Goal: Information Seeking & Learning: Find specific fact

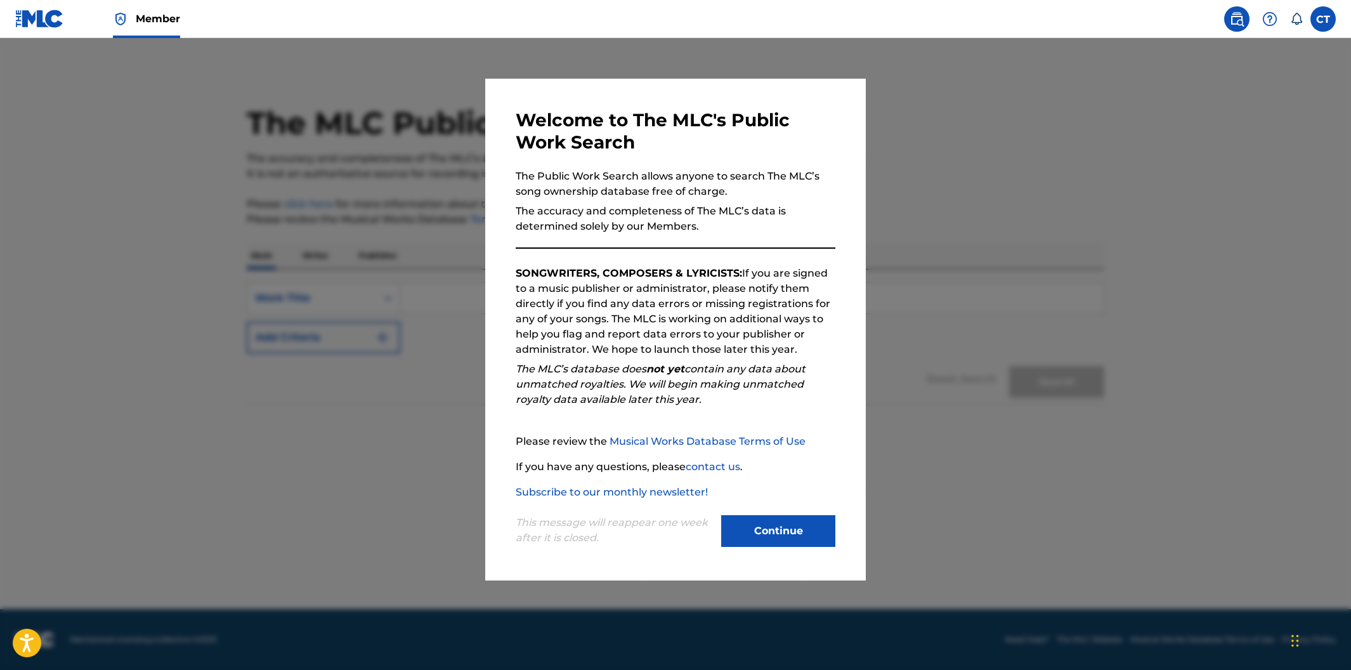
click at [738, 516] on button "Continue" at bounding box center [778, 531] width 114 height 32
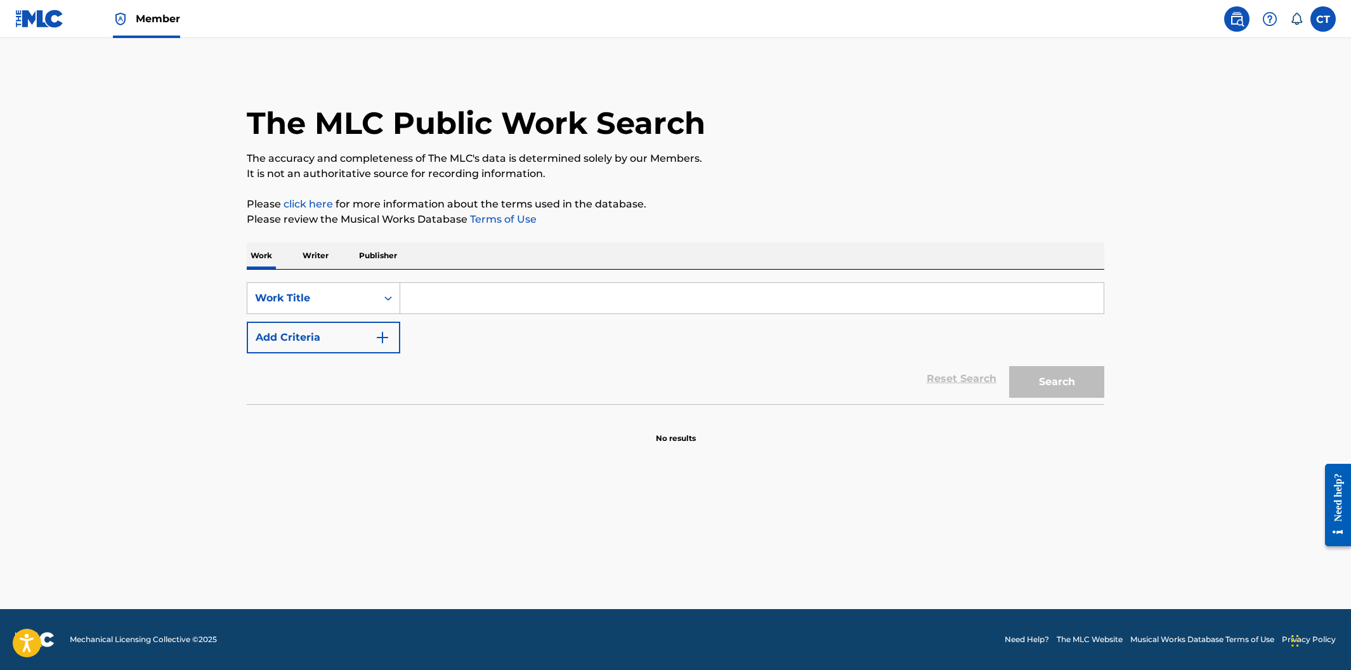
click at [422, 299] on input "Search Form" at bounding box center [751, 298] width 703 height 30
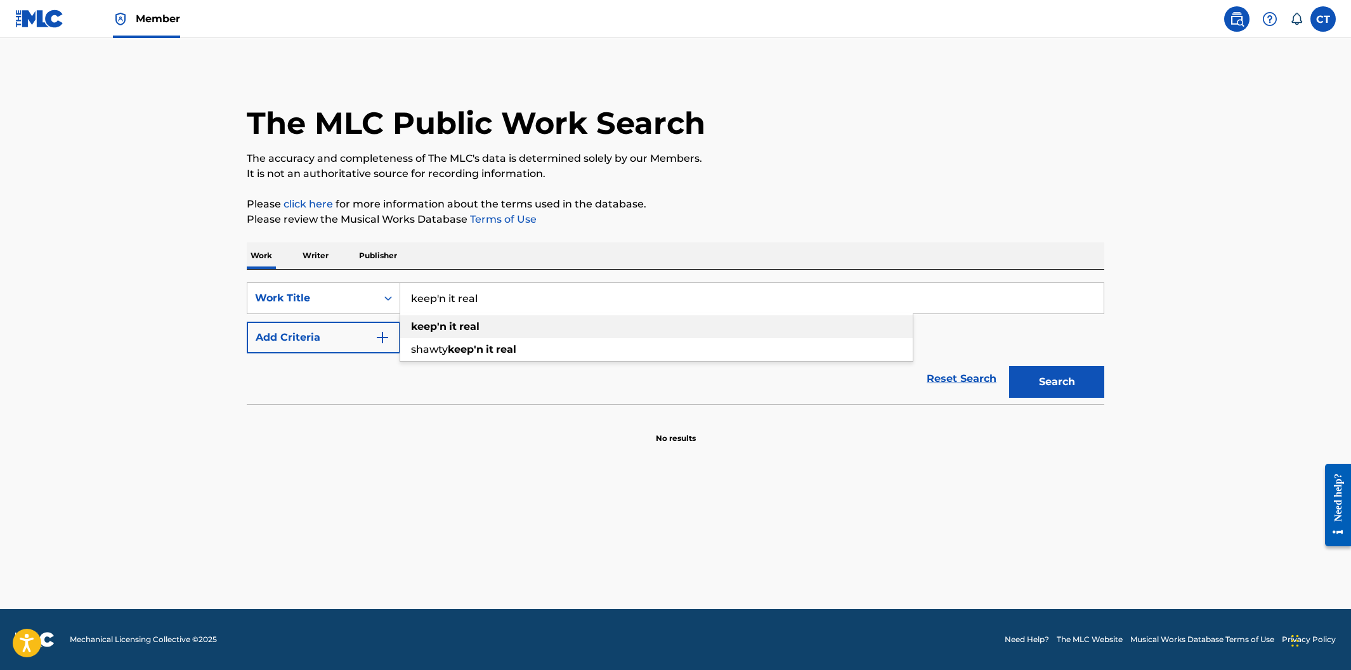
type input "keep'n it real"
click at [439, 330] on strong "keep'n" at bounding box center [429, 326] width 36 height 12
drag, startPoint x: 1026, startPoint y: 381, endPoint x: 1016, endPoint y: 384, distance: 10.0
click at [1025, 382] on button "Search" at bounding box center [1056, 382] width 95 height 32
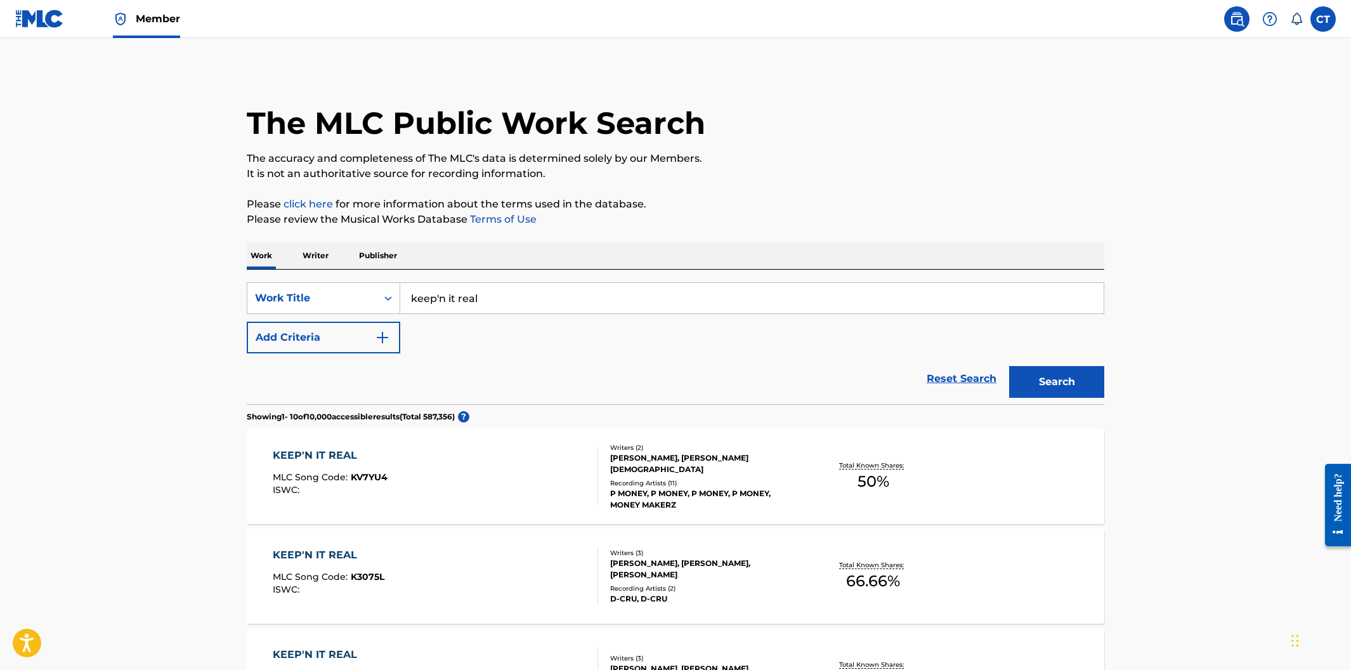
click at [379, 332] on img "Search Form" at bounding box center [382, 337] width 15 height 15
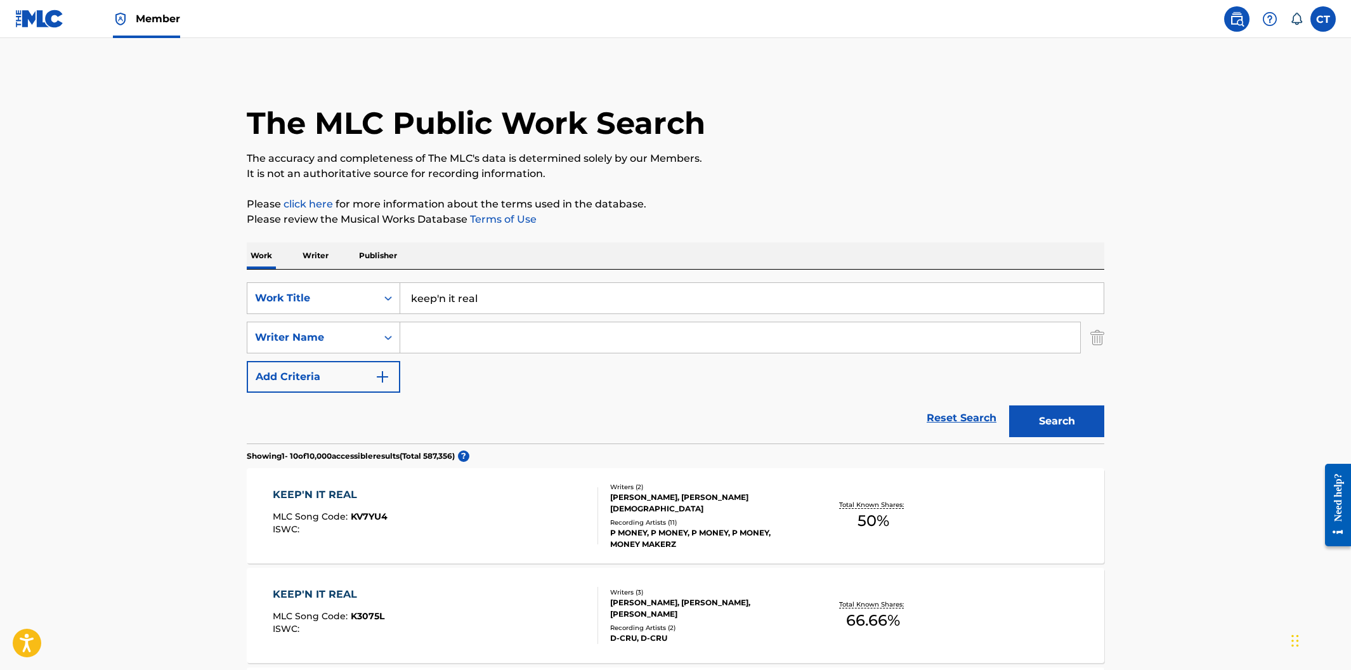
click at [435, 339] on input "Search Form" at bounding box center [740, 337] width 680 height 30
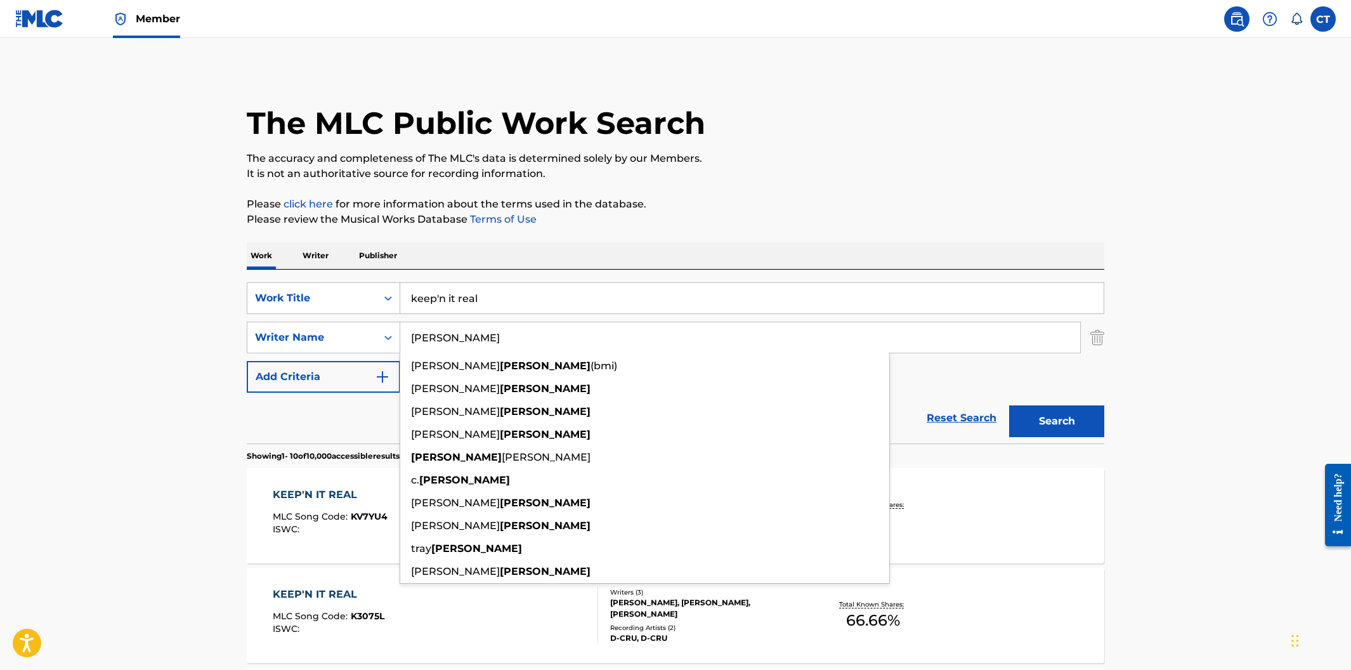
type input "[PERSON_NAME]"
click at [1009, 405] on button "Search" at bounding box center [1056, 421] width 95 height 32
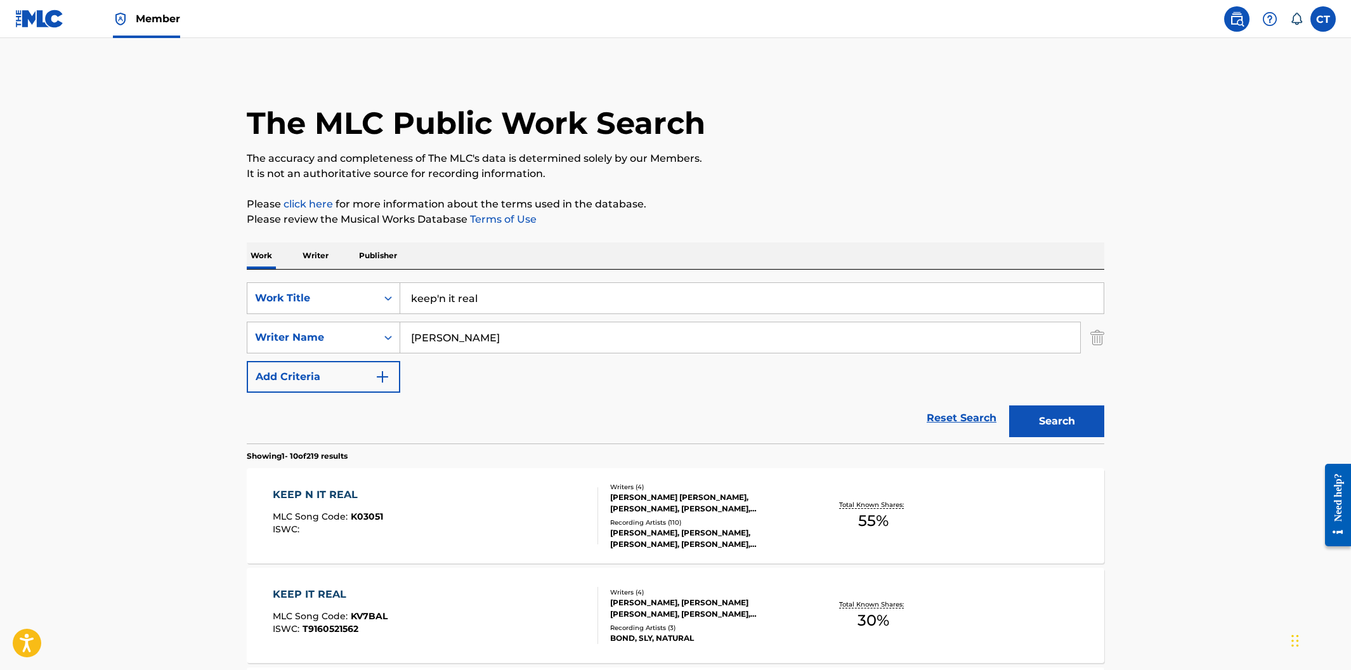
click at [537, 502] on div "KEEP N IT REAL MLC Song Code : K03051 ISWC :" at bounding box center [436, 515] width 326 height 57
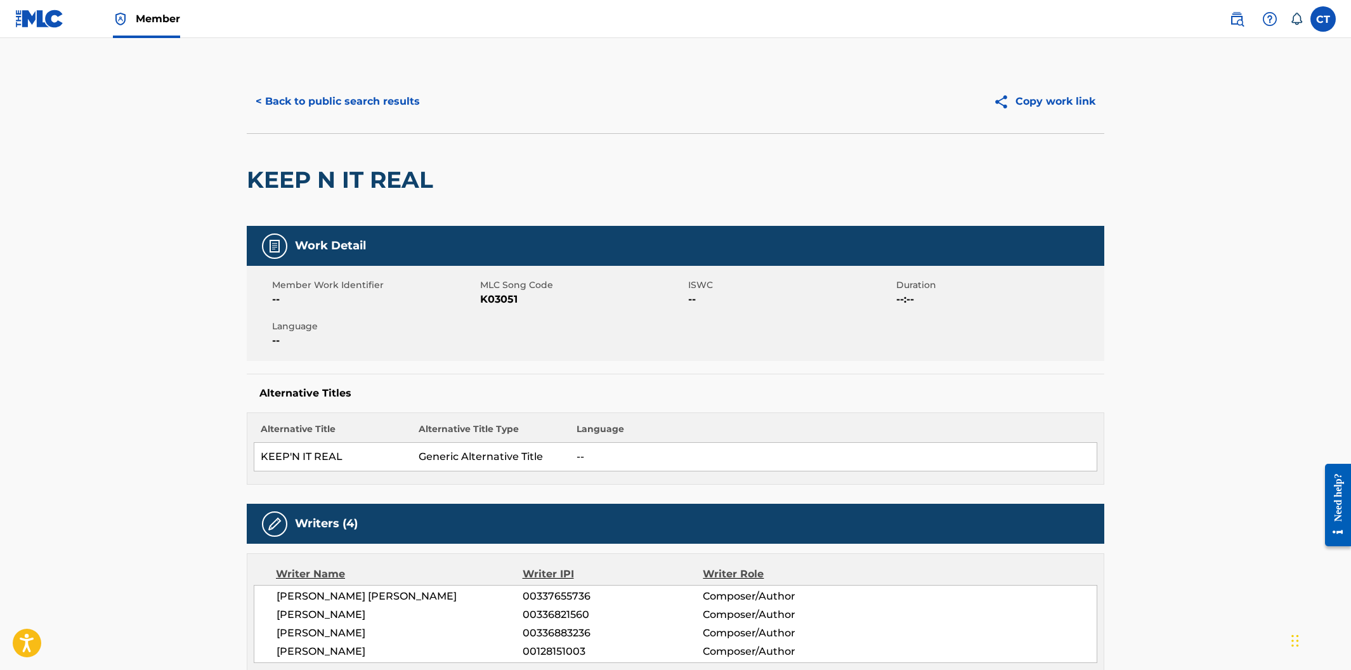
click at [1315, 23] on label at bounding box center [1322, 18] width 25 height 25
click at [1323, 19] on input "CT Copyright Team copyright@downtownmusic.com Notification Preferences Profile …" at bounding box center [1323, 19] width 0 height 0
click at [178, 17] on span "Member" at bounding box center [158, 18] width 44 height 15
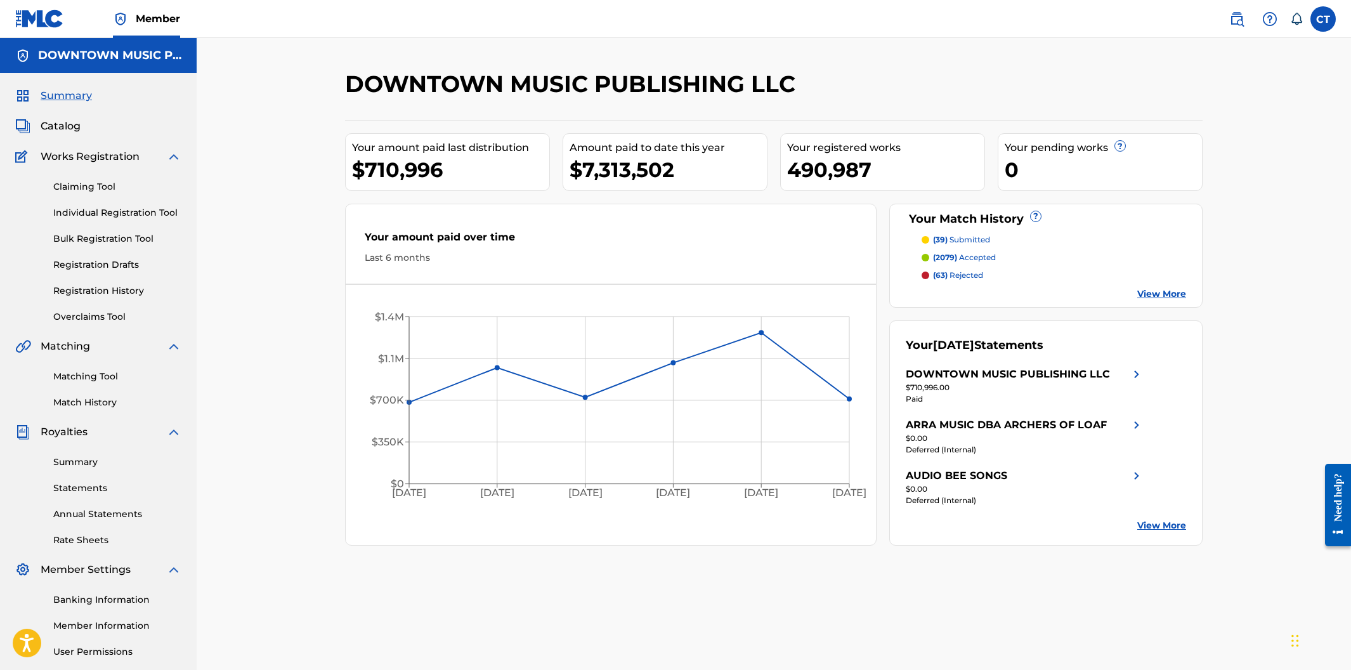
click at [88, 287] on link "Registration History" at bounding box center [117, 290] width 128 height 13
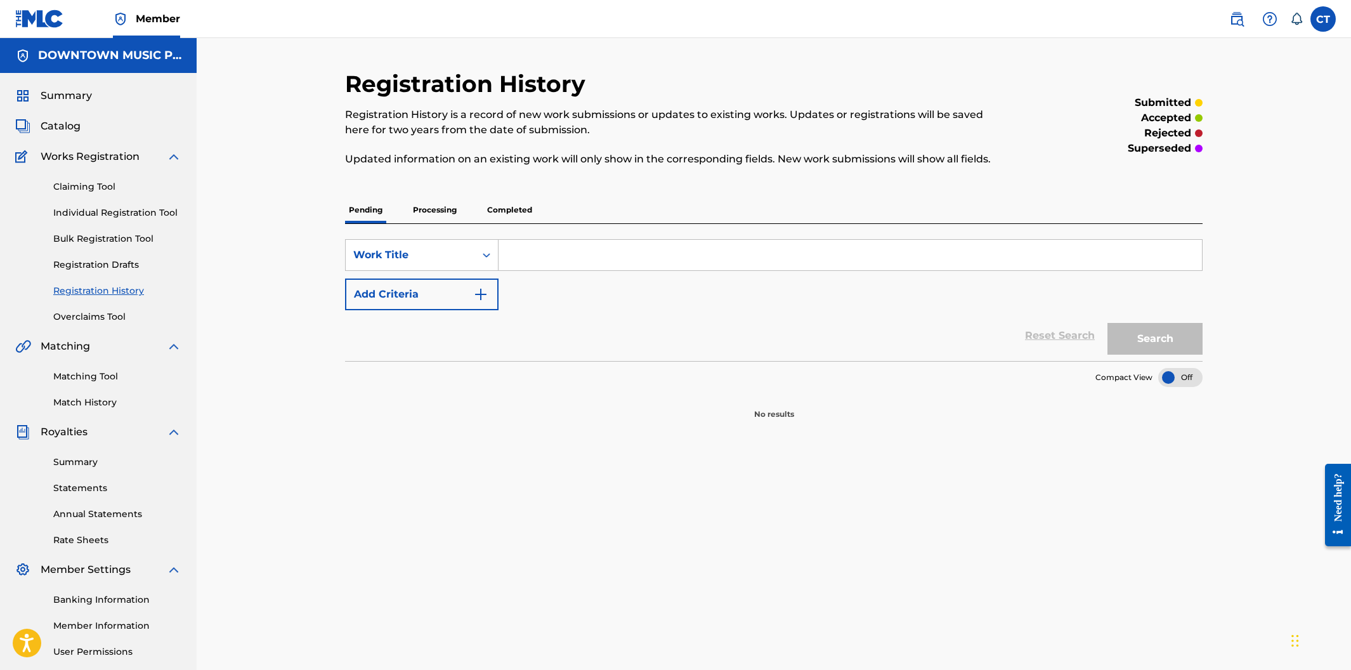
click at [431, 219] on p "Processing" at bounding box center [434, 210] width 51 height 27
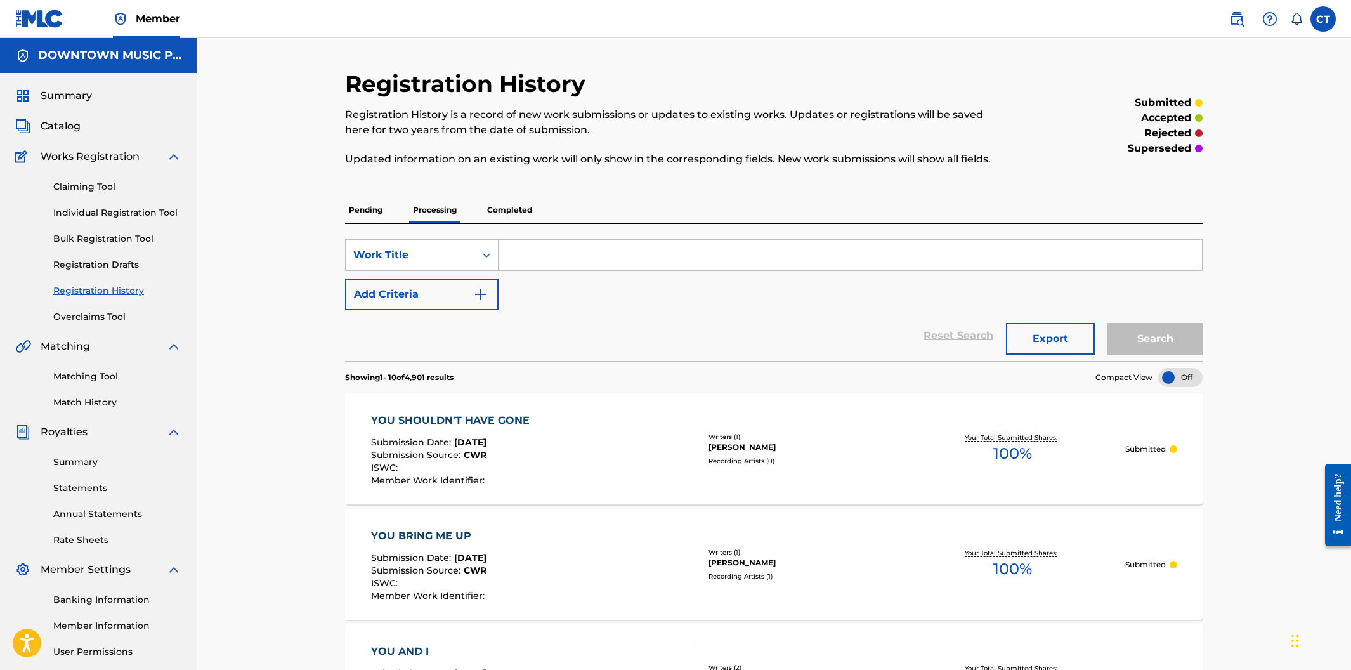
click at [547, 256] on input "Search Form" at bounding box center [850, 255] width 703 height 30
type input "keep n it real"
click at [1107, 323] on button "Search" at bounding box center [1154, 339] width 95 height 32
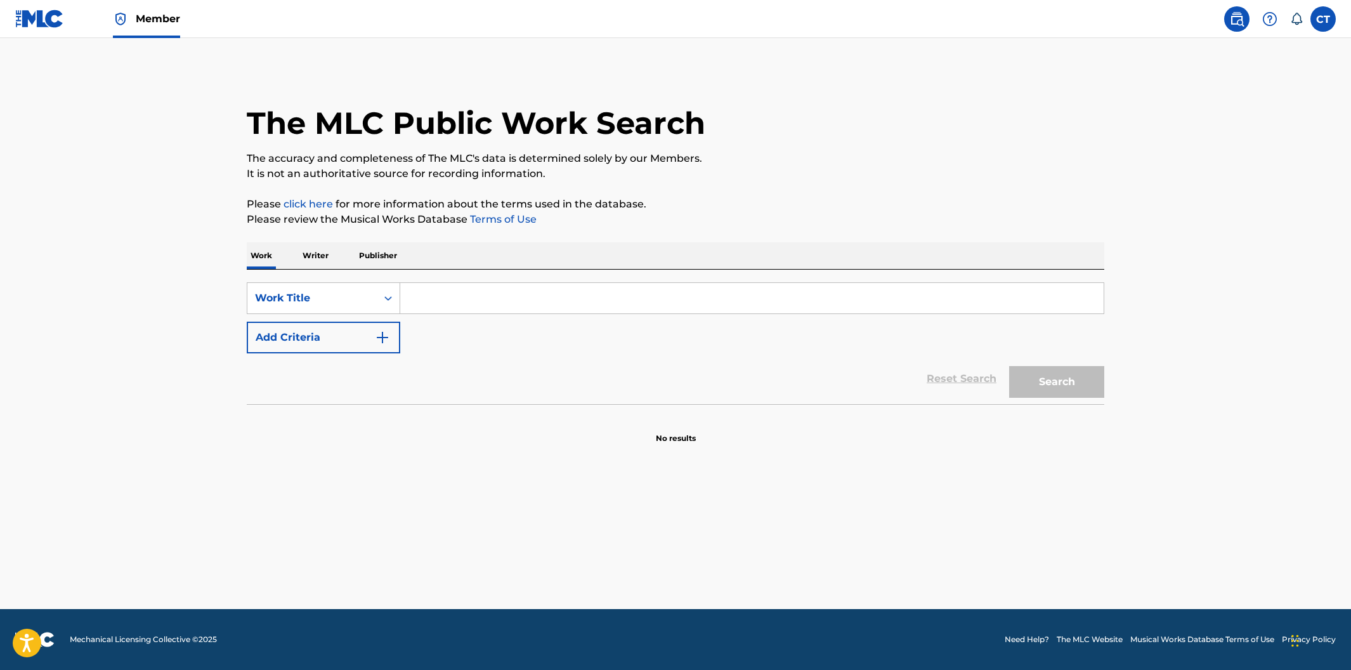
click at [507, 303] on input "Search Form" at bounding box center [751, 298] width 703 height 30
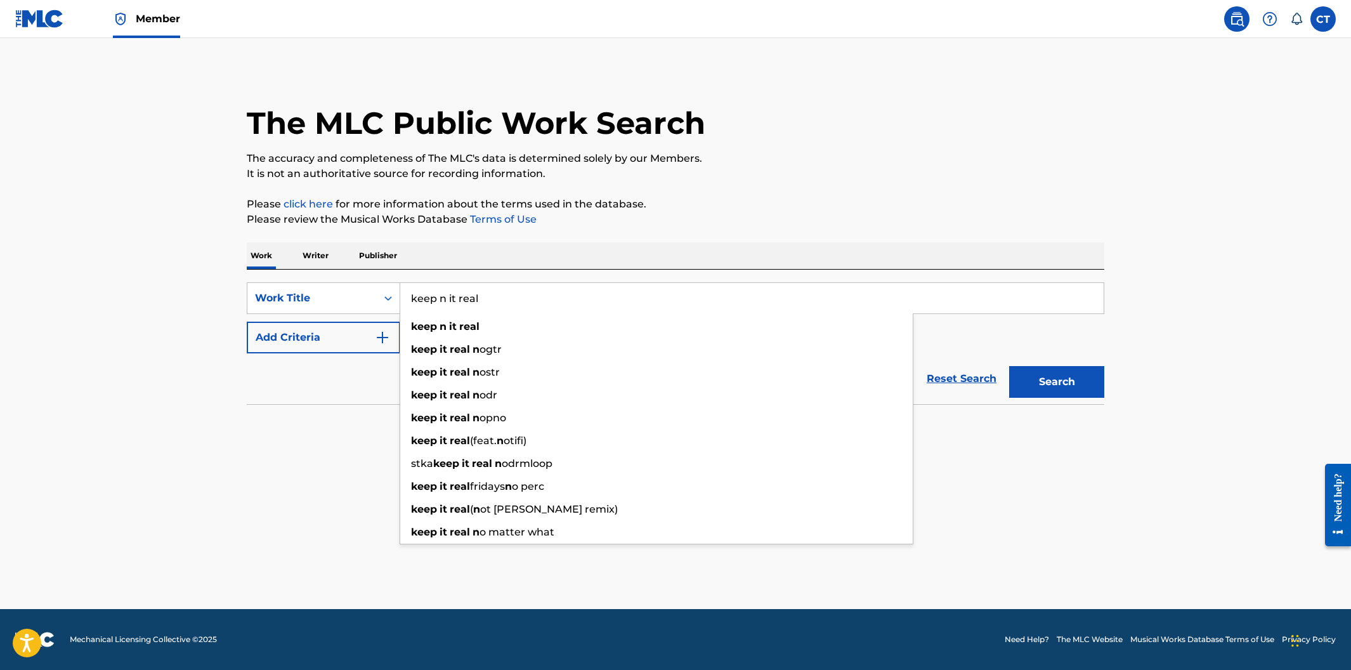
type input "keep n it real"
click at [658, 251] on div "Work Writer Publisher" at bounding box center [676, 255] width 858 height 27
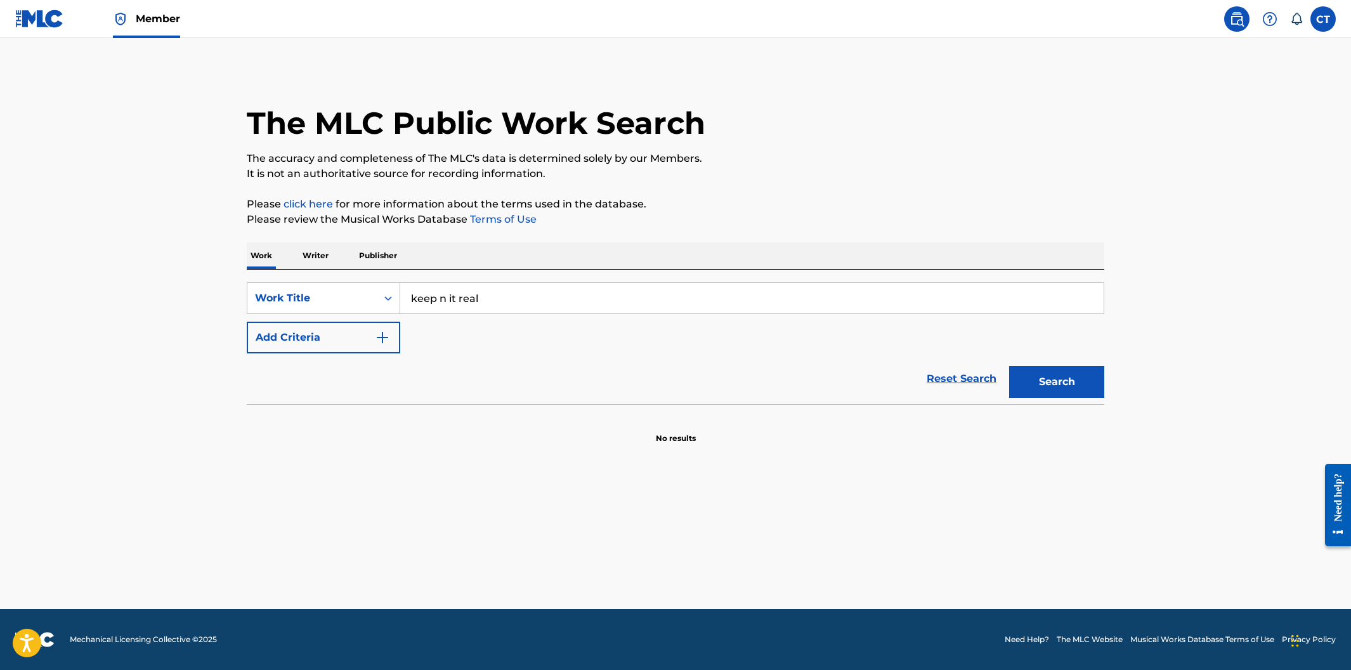
click at [384, 343] on img "Search Form" at bounding box center [382, 337] width 15 height 15
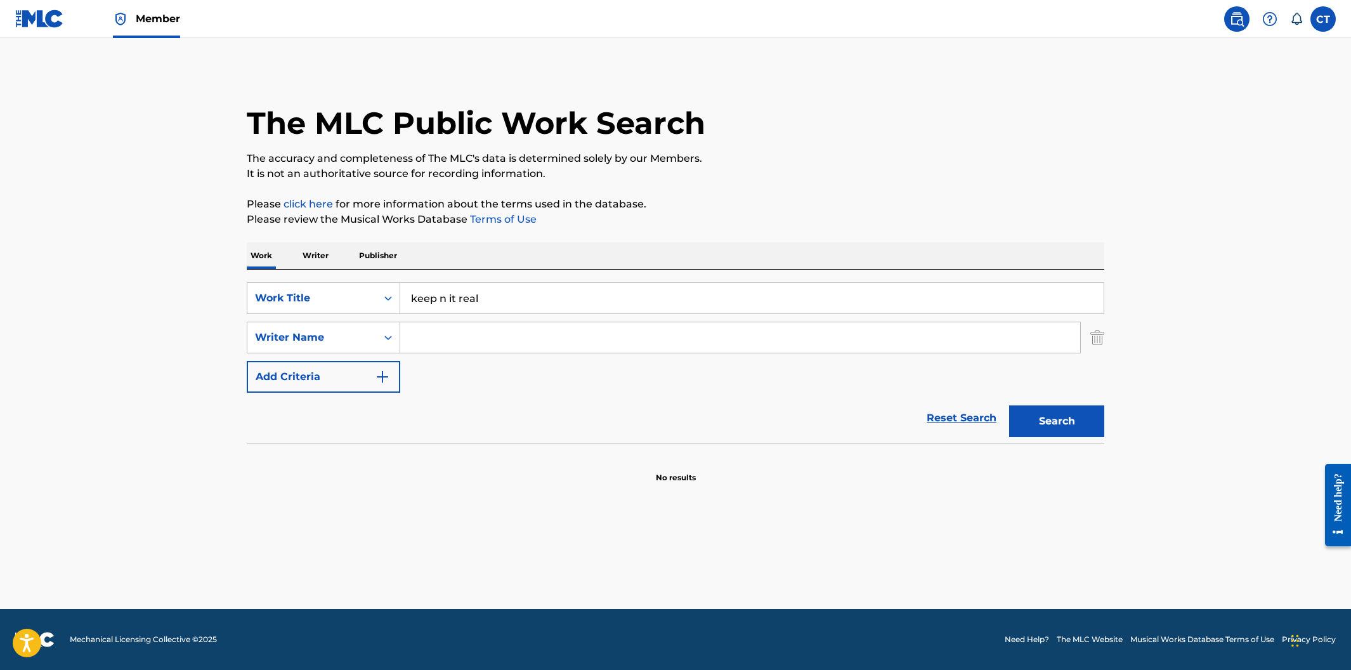
click at [441, 338] on input "Search Form" at bounding box center [740, 337] width 680 height 30
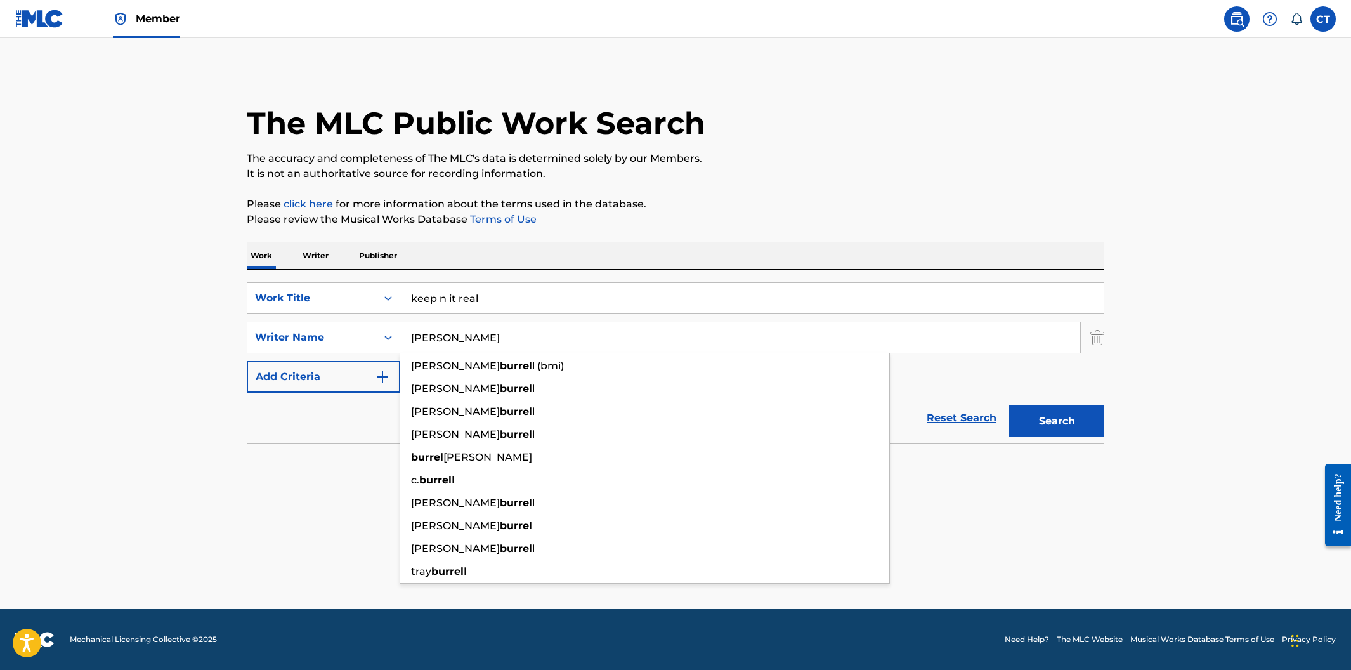
type input "[PERSON_NAME]"
click at [1009, 405] on button "Search" at bounding box center [1056, 421] width 95 height 32
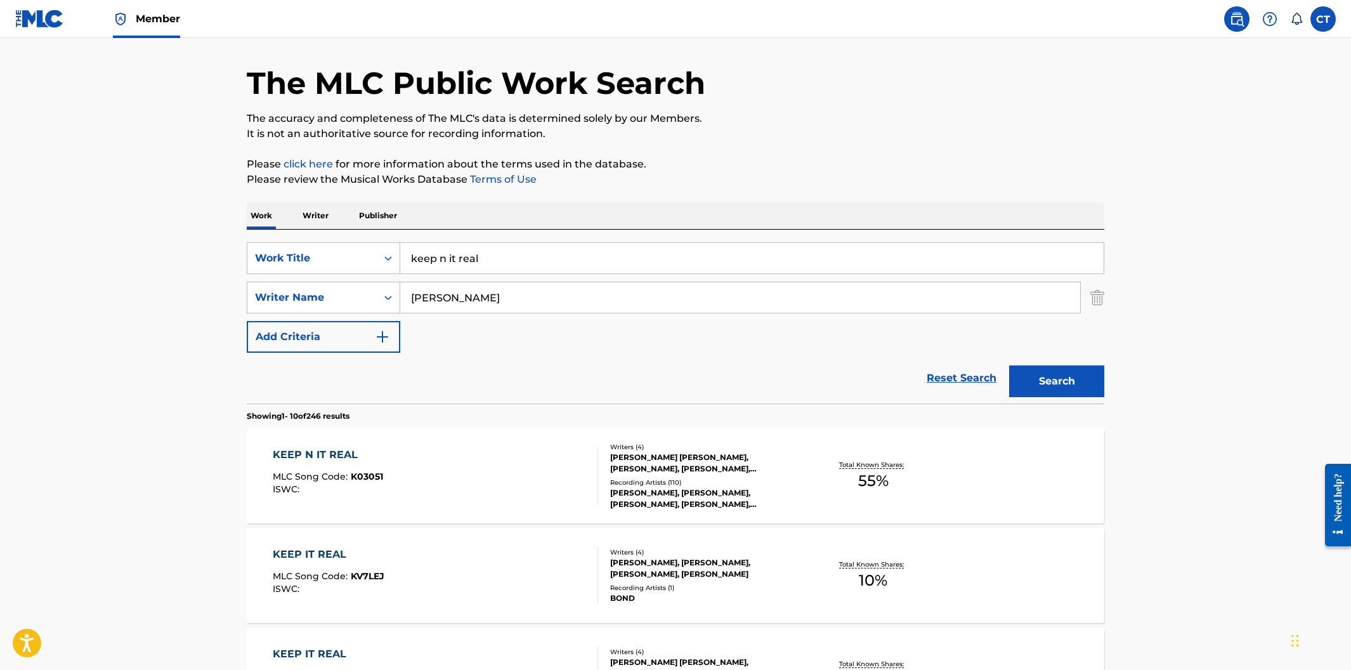
scroll to position [62, 0]
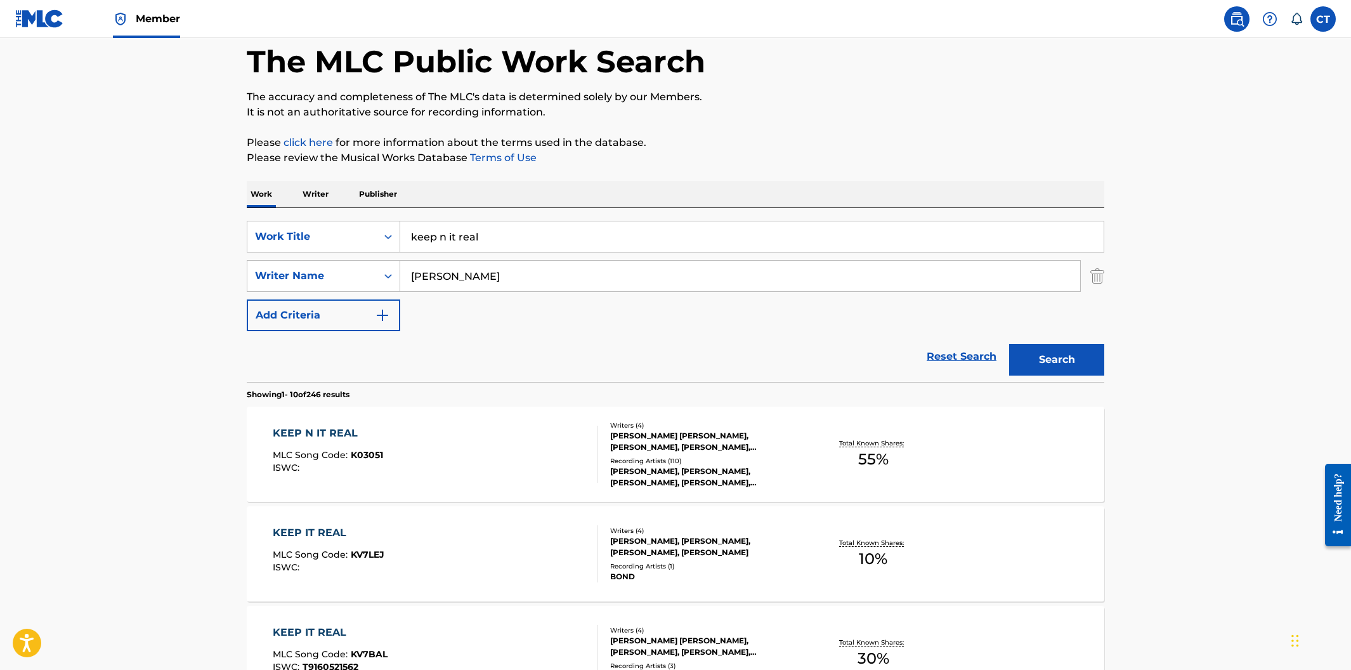
click at [438, 469] on div "KEEP N IT REAL MLC Song Code : K03051 ISWC :" at bounding box center [436, 454] width 326 height 57
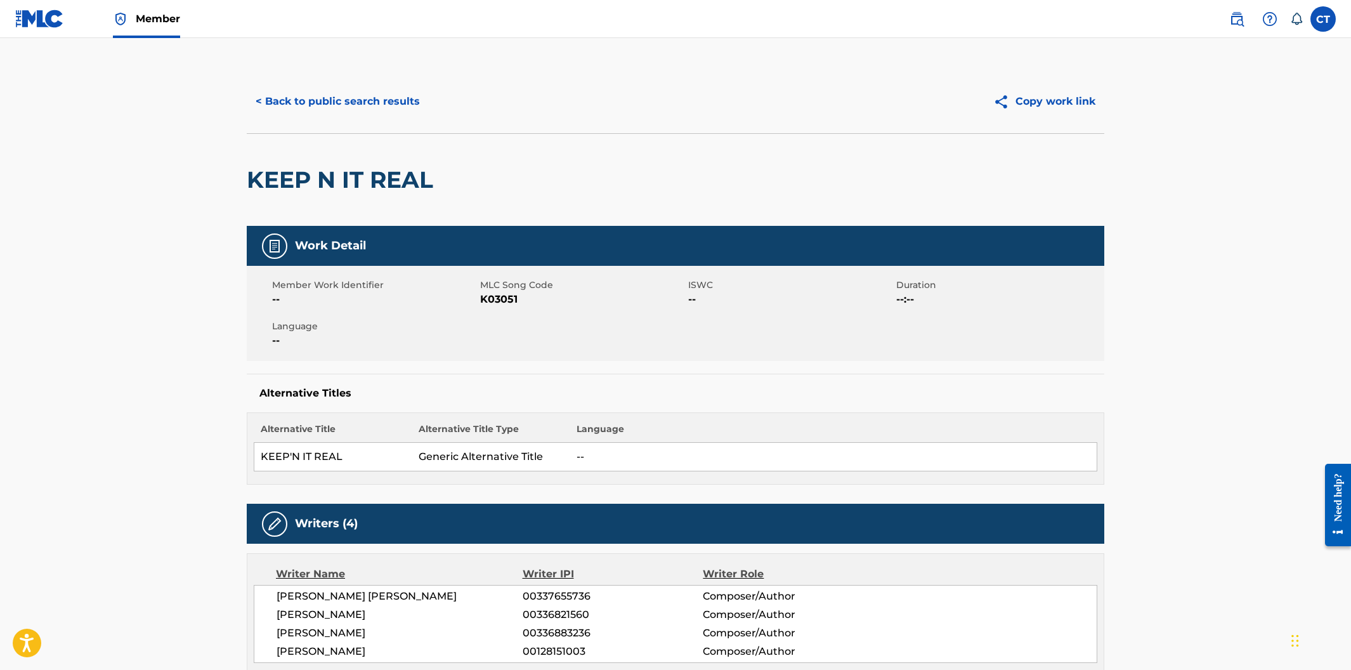
click at [341, 101] on button "< Back to public search results" at bounding box center [338, 102] width 182 height 32
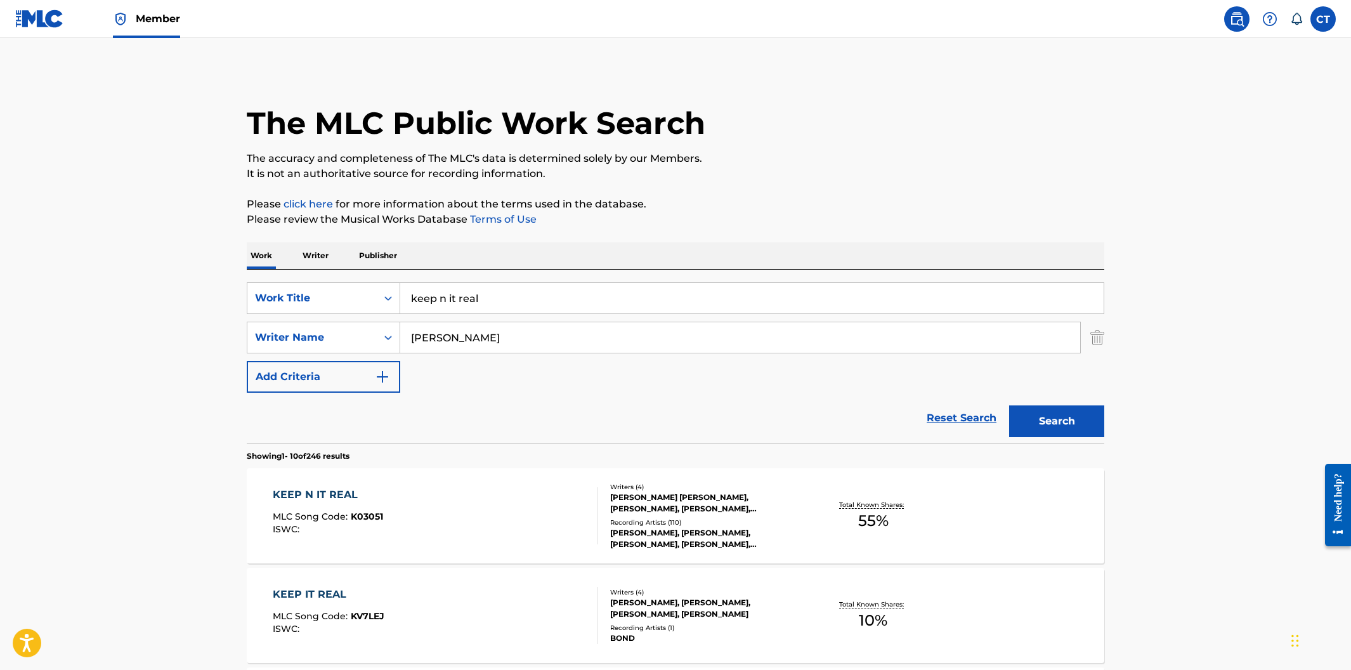
scroll to position [62, 0]
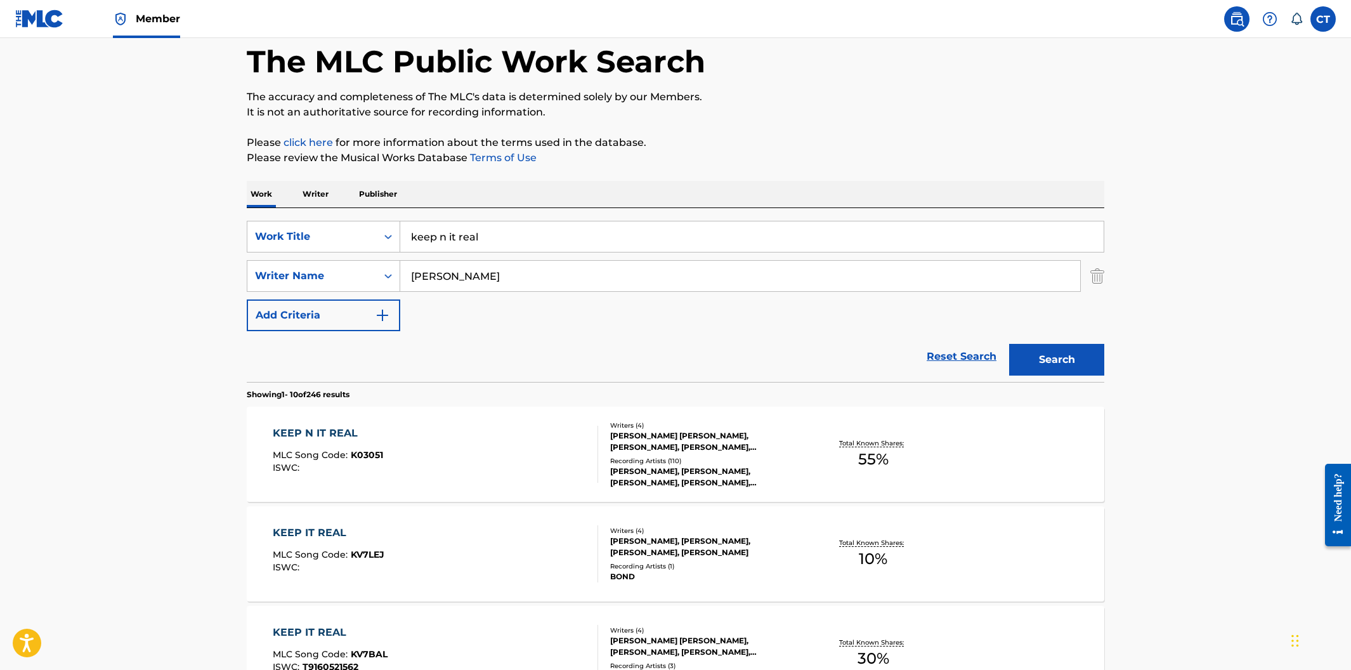
click at [486, 526] on div "KEEP IT REAL MLC Song Code : KV7LEJ ISWC :" at bounding box center [436, 553] width 326 height 57
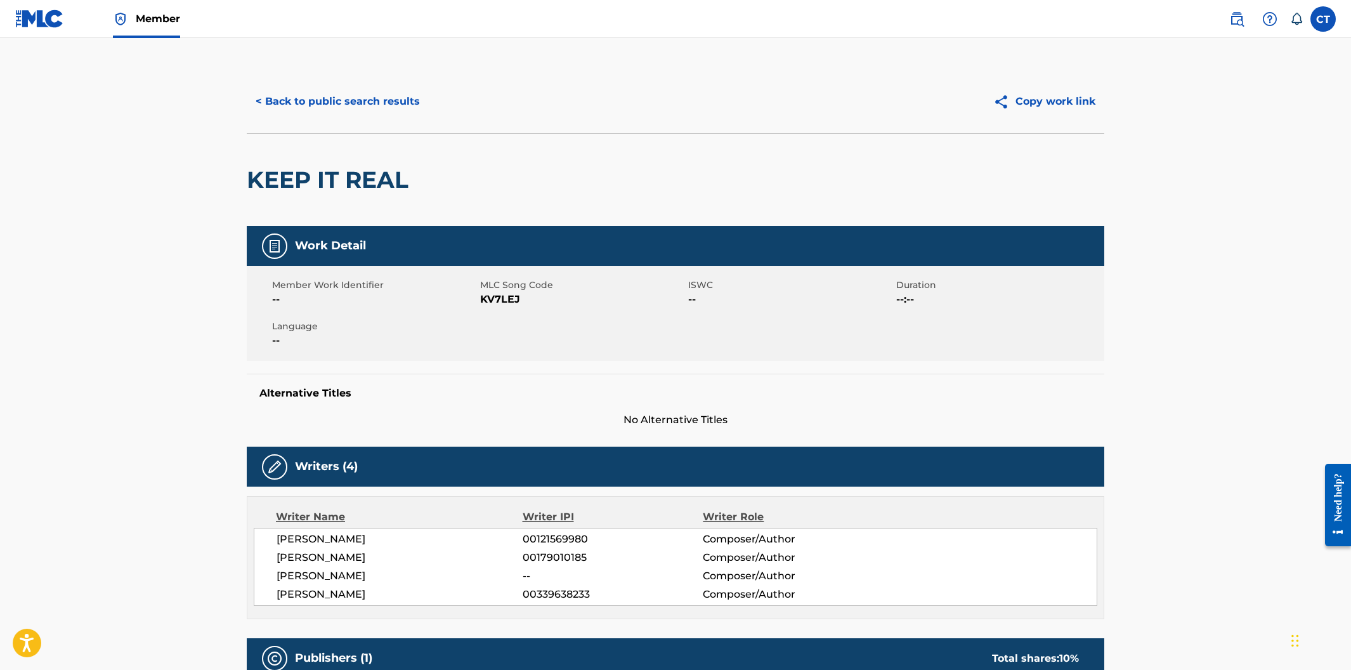
click at [339, 105] on button "< Back to public search results" at bounding box center [338, 102] width 182 height 32
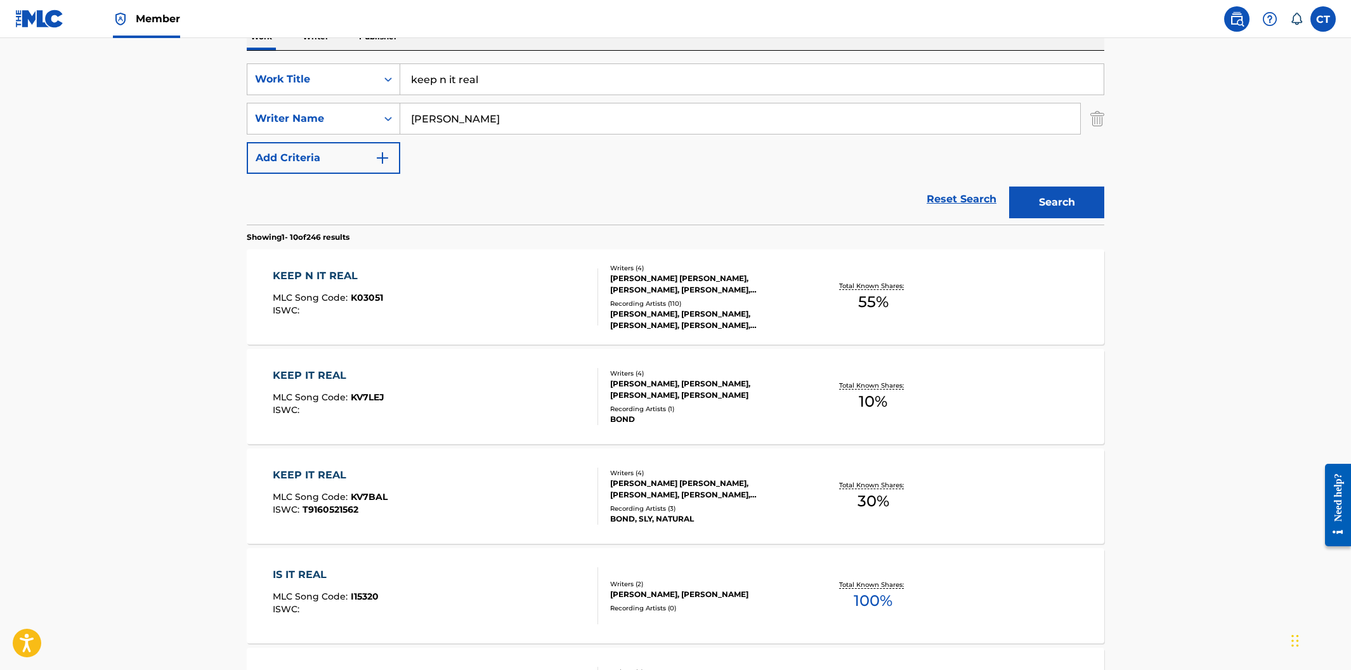
scroll to position [208, 0]
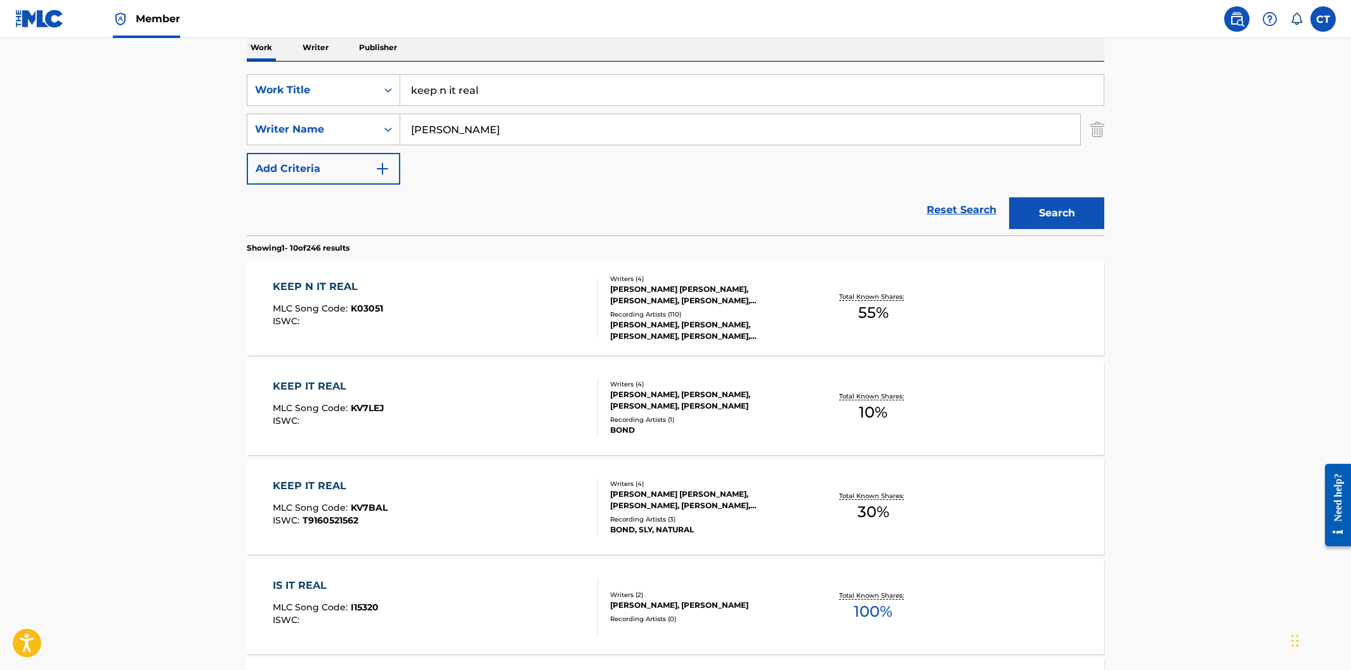
click at [450, 327] on div "KEEP N IT REAL MLC Song Code : K03051 ISWC :" at bounding box center [436, 307] width 326 height 57
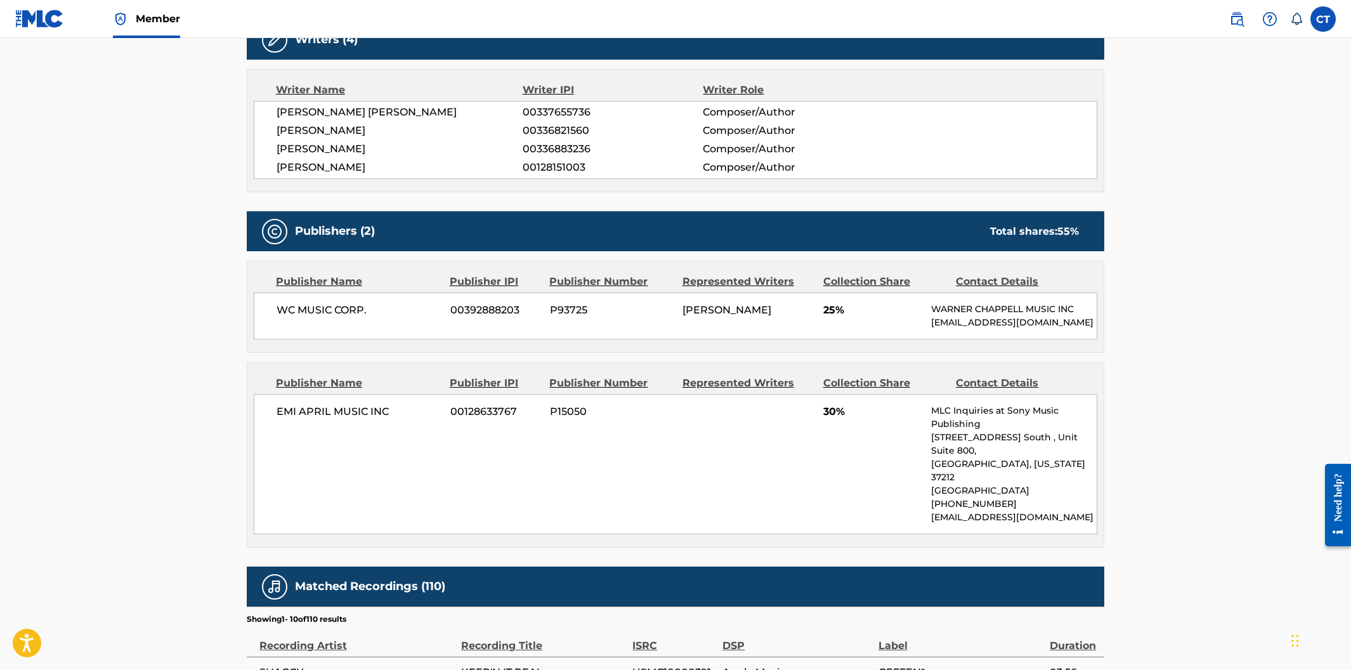
scroll to position [478, 0]
